Goal: Task Accomplishment & Management: Manage account settings

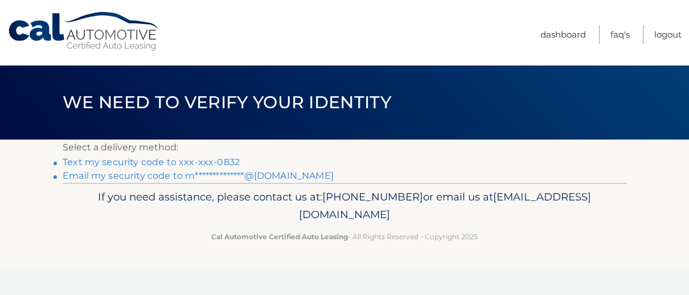
click at [228, 160] on link "Text my security code to xxx-xxx-0832" at bounding box center [151, 162] width 177 height 11
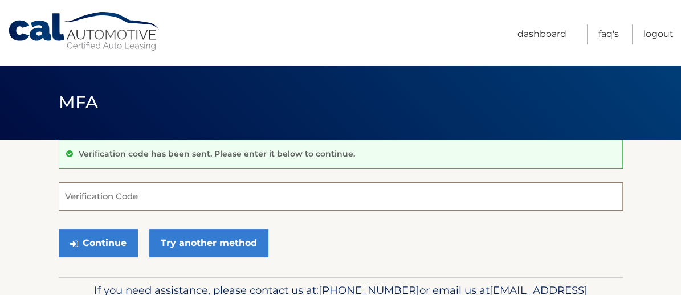
click at [75, 199] on input "Verification Code" at bounding box center [341, 196] width 564 height 28
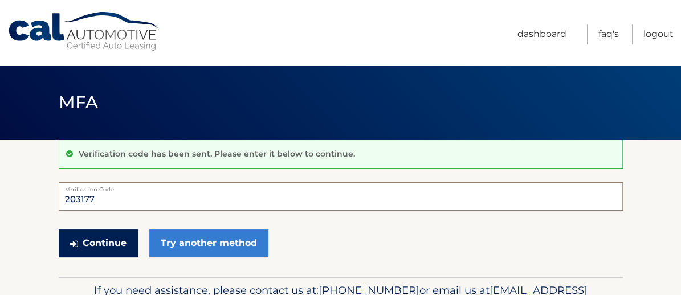
type input "203177"
click at [93, 240] on button "Continue" at bounding box center [98, 243] width 79 height 28
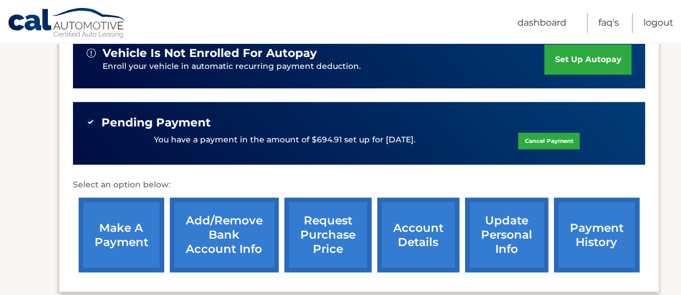
scroll to position [342, 0]
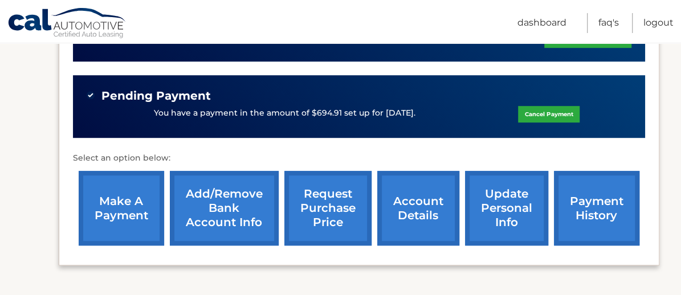
click at [134, 202] on link "make a payment" at bounding box center [121, 208] width 85 height 75
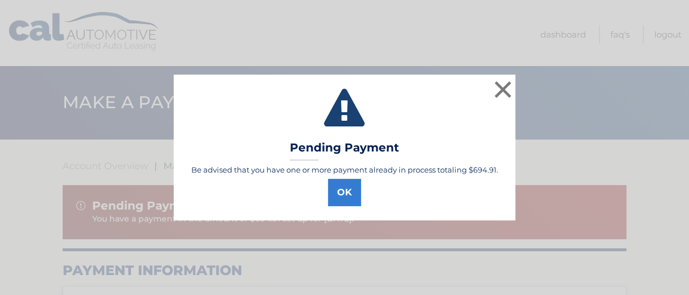
select select "ZDUzMDVmYmItYTNjOS00MDZiLWIzMjUtOWQ1OTgwY2M3ZjEz"
click at [503, 87] on button "×" at bounding box center [502, 89] width 23 height 23
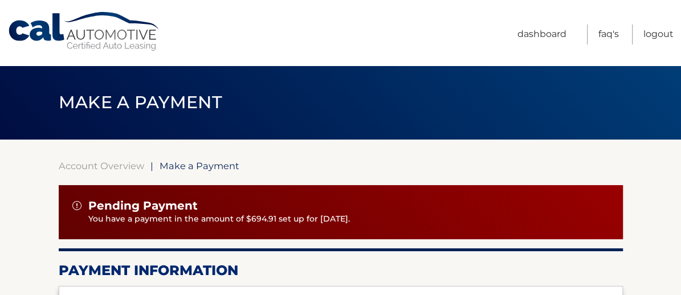
click at [367, 205] on div "Pending Payment" at bounding box center [340, 206] width 536 height 14
drag, startPoint x: 367, startPoint y: 205, endPoint x: 666, endPoint y: 189, distance: 298.8
click at [654, 32] on link "Logout" at bounding box center [658, 34] width 30 height 20
